Goal: Transaction & Acquisition: Purchase product/service

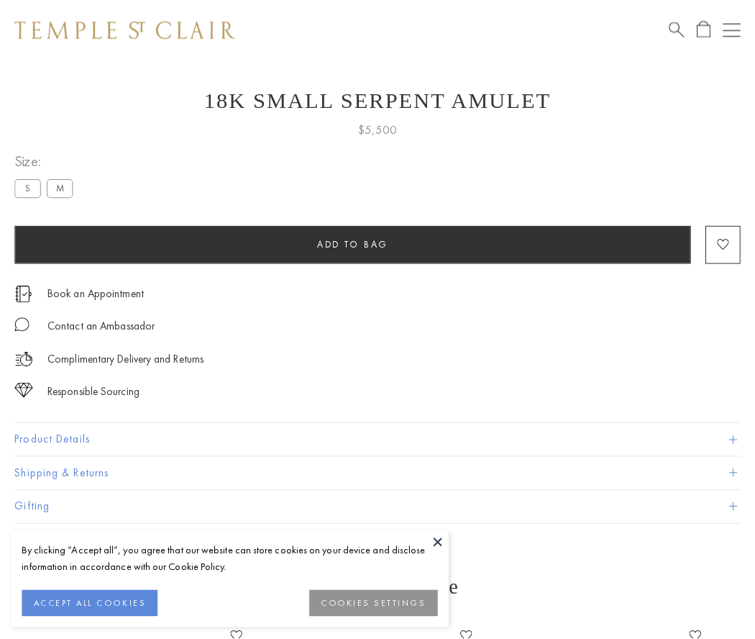
scroll to position [58, 0]
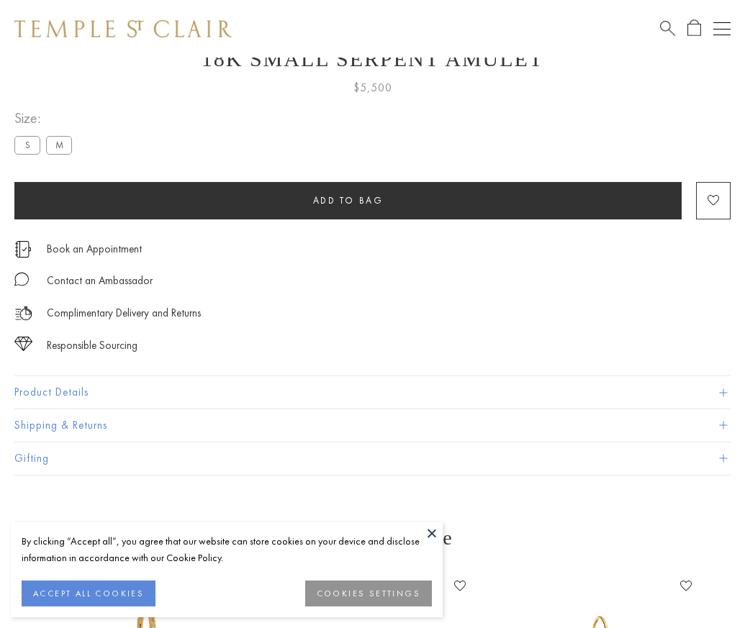
click at [347, 200] on span "Add to bag" at bounding box center [348, 200] width 71 height 12
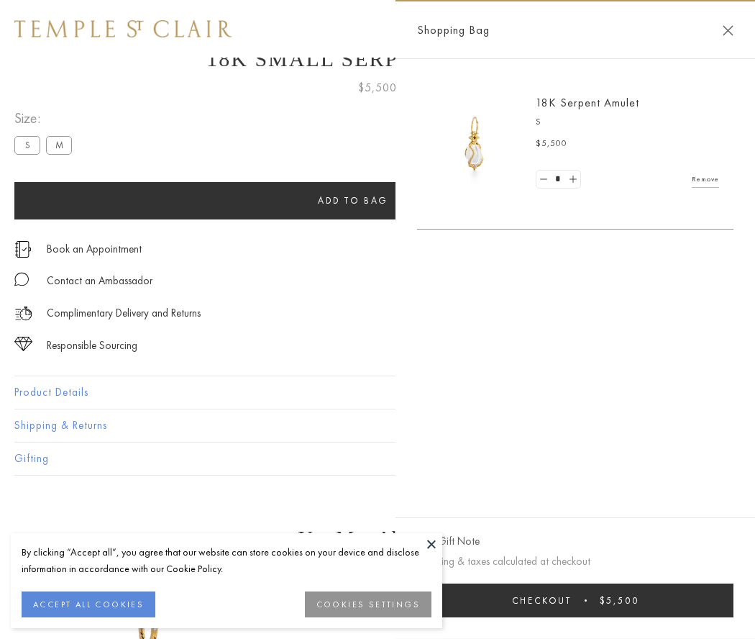
click at [576, 600] on button "Checkout $5,500" at bounding box center [575, 600] width 317 height 34
